Goal: Find specific page/section: Find specific page/section

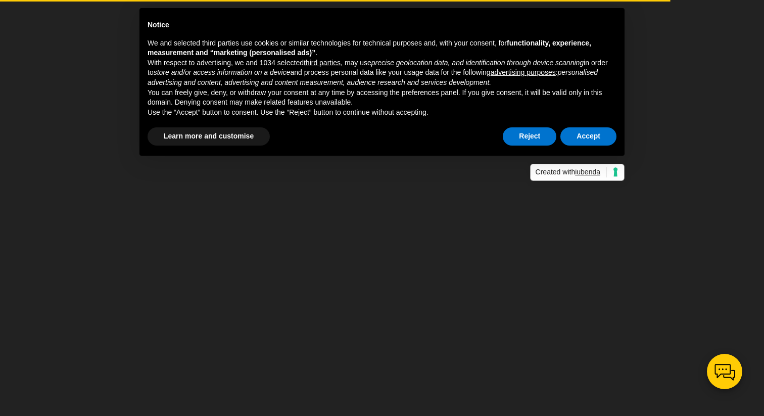
drag, startPoint x: 547, startPoint y: 240, endPoint x: 566, endPoint y: 172, distance: 71.0
click at [547, 239] on div at bounding box center [382, 208] width 764 height 416
click at [576, 142] on button "Accept" at bounding box center [588, 136] width 56 height 18
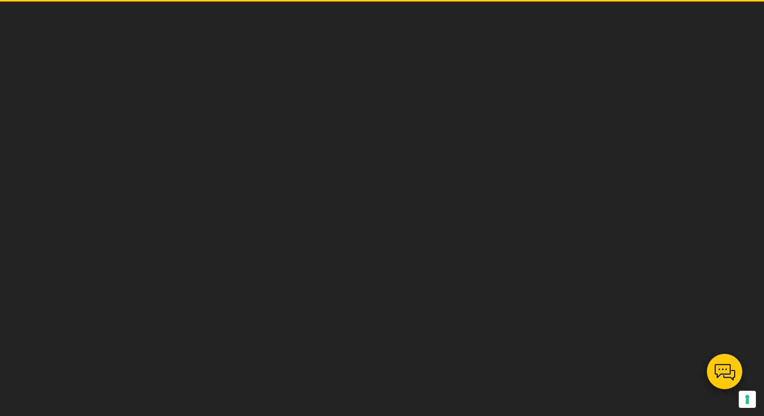
click at [430, 246] on div at bounding box center [382, 208] width 764 height 416
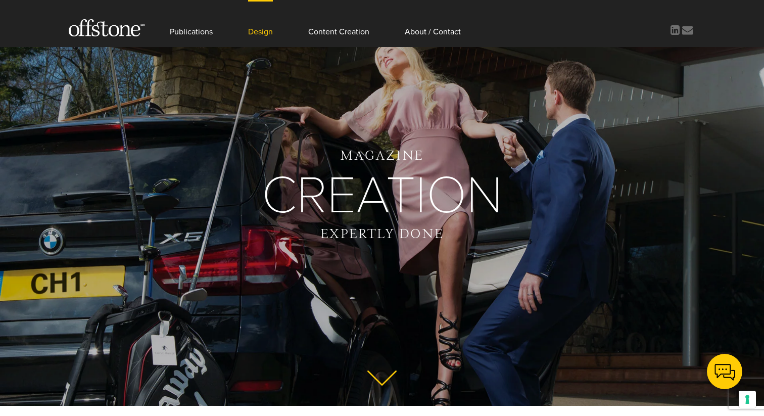
click at [269, 33] on link "Design" at bounding box center [260, 23] width 25 height 47
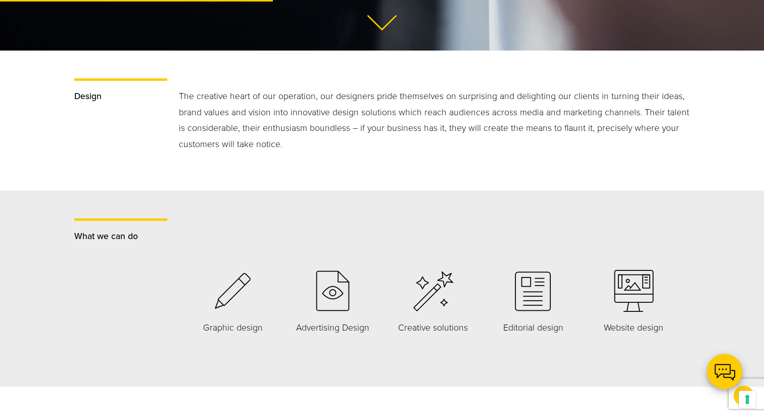
scroll to position [374, 0]
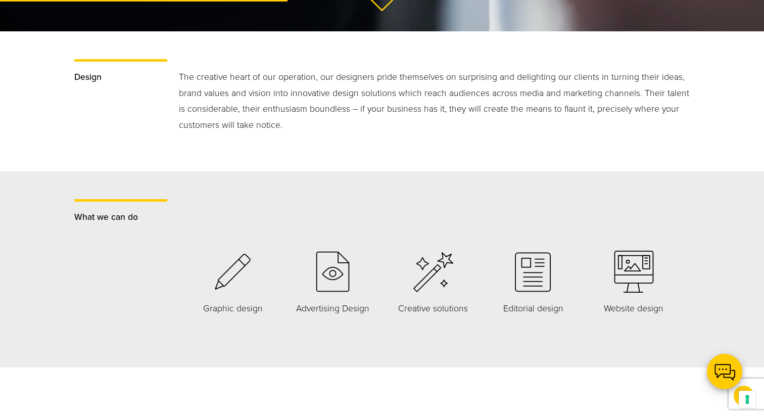
click at [322, 278] on icon at bounding box center [332, 271] width 43 height 43
click at [337, 277] on icon at bounding box center [332, 271] width 43 height 43
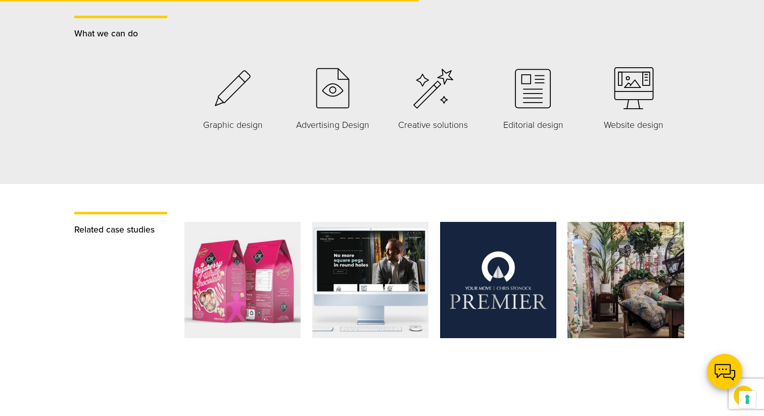
scroll to position [417, 0]
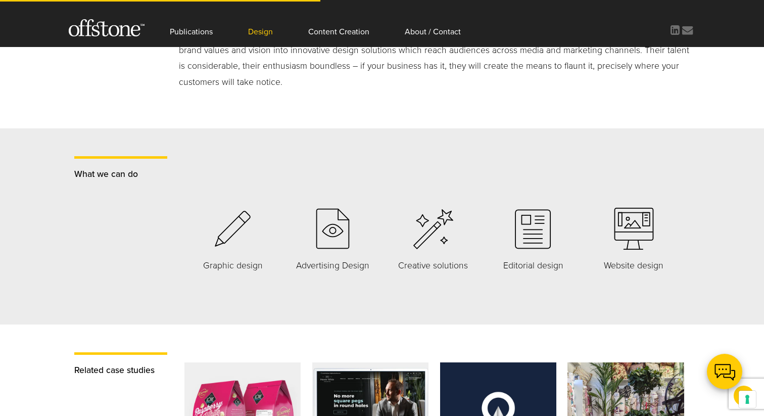
click at [355, 144] on div "What we can do Graphic design Advertising Design" at bounding box center [382, 226] width 764 height 196
